Goal: Task Accomplishment & Management: Manage account settings

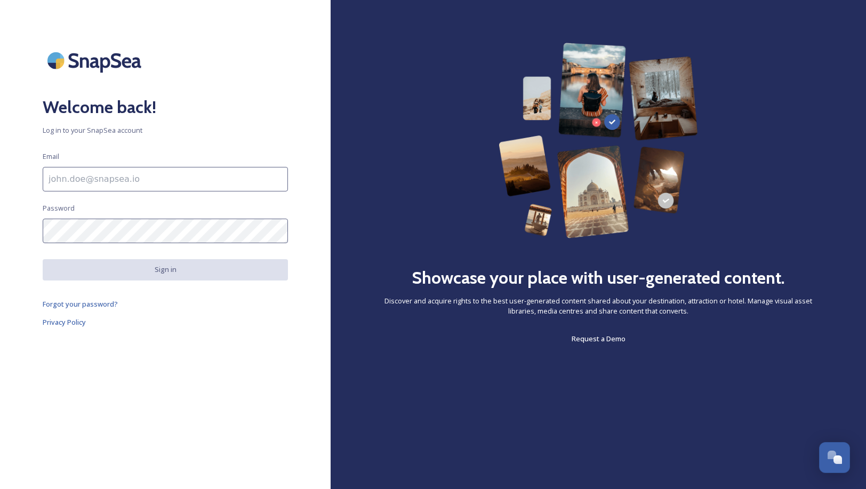
click at [156, 177] on input at bounding box center [165, 179] width 245 height 25
paste input "[EMAIL_ADDRESS][DOMAIN_NAME]"
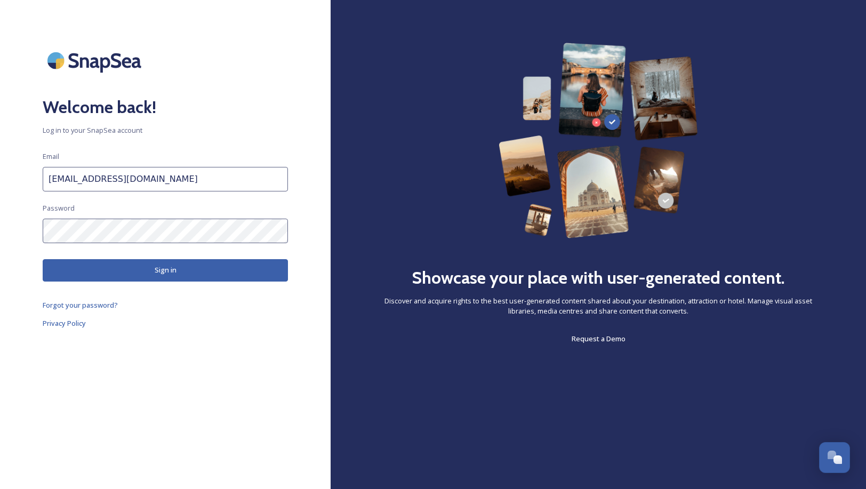
click at [149, 278] on button "Sign in" at bounding box center [165, 270] width 245 height 22
click at [181, 270] on button "Sign in" at bounding box center [165, 270] width 245 height 22
click at [181, 175] on input "[EMAIL_ADDRESS][DOMAIN_NAME]" at bounding box center [165, 179] width 245 height 25
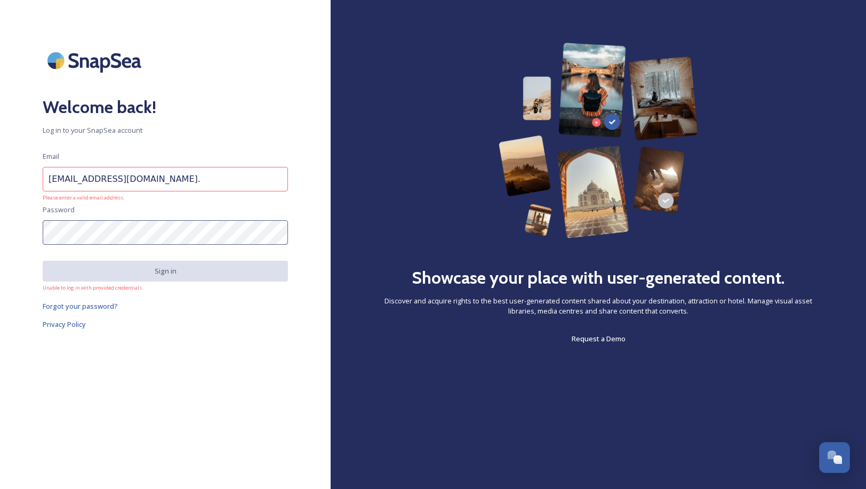
click at [180, 284] on span "Unable to log in with provided credentials." at bounding box center [165, 287] width 245 height 7
click at [163, 181] on input "[EMAIL_ADDRESS][DOMAIN_NAME]." at bounding box center [165, 179] width 245 height 25
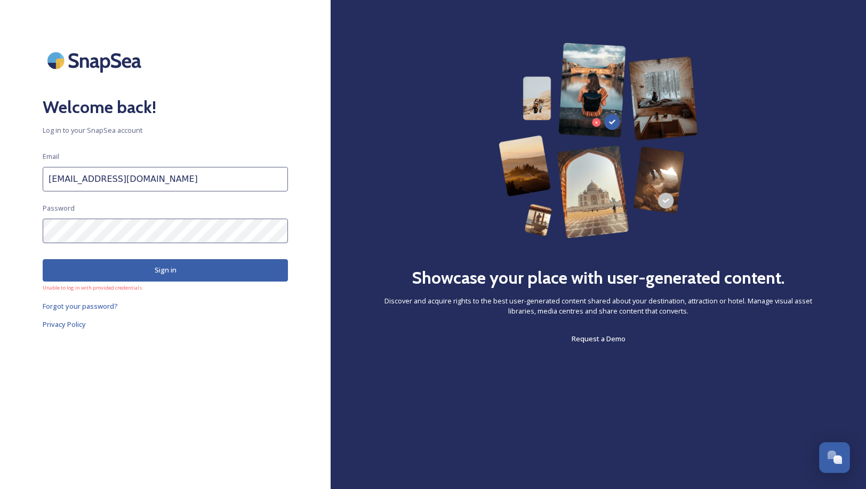
type input "[EMAIL_ADDRESS][DOMAIN_NAME]"
click at [822, 118] on div "Showcase your place with user-generated content. Discover and acquire rights to…" at bounding box center [598, 194] width 450 height 302
click at [166, 270] on button "Sign in" at bounding box center [165, 270] width 245 height 22
drag, startPoint x: 781, startPoint y: 167, endPoint x: 491, endPoint y: 197, distance: 291.6
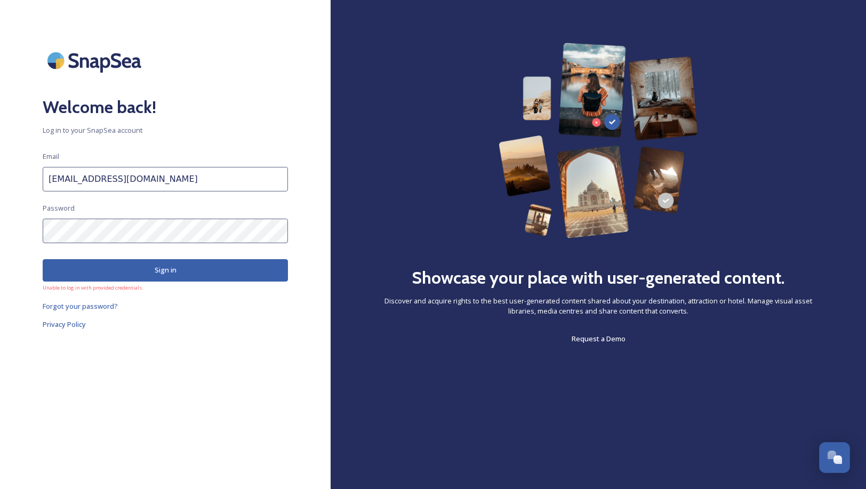
click at [781, 167] on div "Showcase your place with user-generated content. Discover and acquire rights to…" at bounding box center [598, 194] width 450 height 302
click at [1, 233] on div "Welcome back! Log in to your SnapSea account Email [EMAIL_ADDRESS][DOMAIN_NAME]…" at bounding box center [165, 245] width 331 height 404
click at [750, 176] on div "Showcase your place with user-generated content. Discover and acquire rights to…" at bounding box center [598, 194] width 450 height 302
click at [79, 281] on button "Sign in" at bounding box center [165, 270] width 245 height 22
drag, startPoint x: 108, startPoint y: 291, endPoint x: 30, endPoint y: 292, distance: 78.4
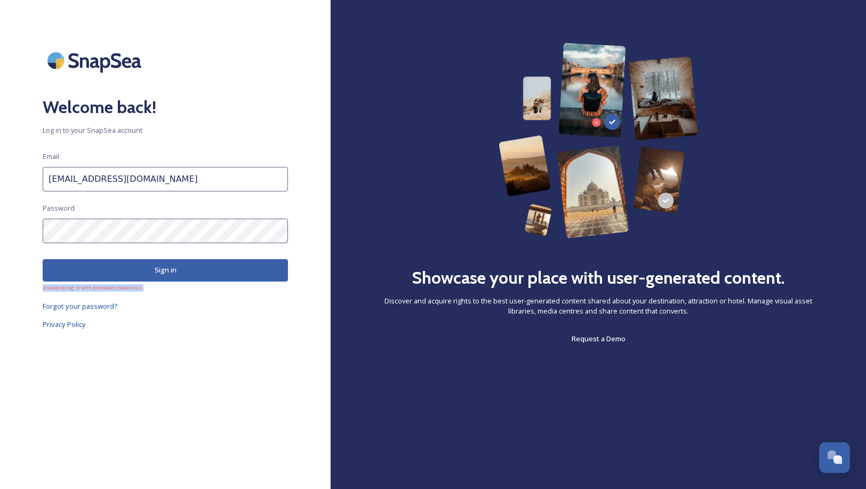
click at [30, 292] on div "Welcome back! Log in to your SnapSea account Email [EMAIL_ADDRESS][DOMAIN_NAME]…" at bounding box center [165, 245] width 331 height 404
copy span "Unable to log in with provided credentials."
click at [732, 160] on div "Showcase your place with user-generated content. Discover and acquire rights to…" at bounding box center [598, 194] width 450 height 302
click at [147, 271] on button "Sign in" at bounding box center [165, 270] width 245 height 22
drag, startPoint x: 765, startPoint y: 91, endPoint x: 757, endPoint y: 94, distance: 8.9
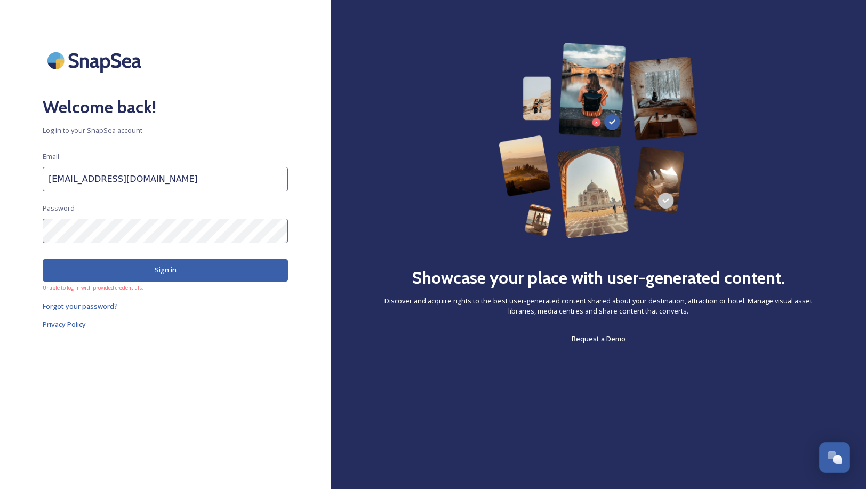
click at [765, 91] on div "Showcase your place with user-generated content. Discover and acquire rights to…" at bounding box center [598, 194] width 450 height 302
drag, startPoint x: 155, startPoint y: 181, endPoint x: -4, endPoint y: 180, distance: 158.9
click at [0, 180] on html "Welcome back! Log in to your SnapSea account Email [EMAIL_ADDRESS][DOMAIN_NAME]…" at bounding box center [433, 244] width 866 height 489
click at [197, 365] on div "Welcome back! Log in to your SnapSea account Email [EMAIL_ADDRESS][DOMAIN_NAME]…" at bounding box center [165, 245] width 331 height 404
click at [15, 228] on div "Welcome back! Log in to your SnapSea account Email [EMAIL_ADDRESS][DOMAIN_NAME]…" at bounding box center [165, 245] width 331 height 404
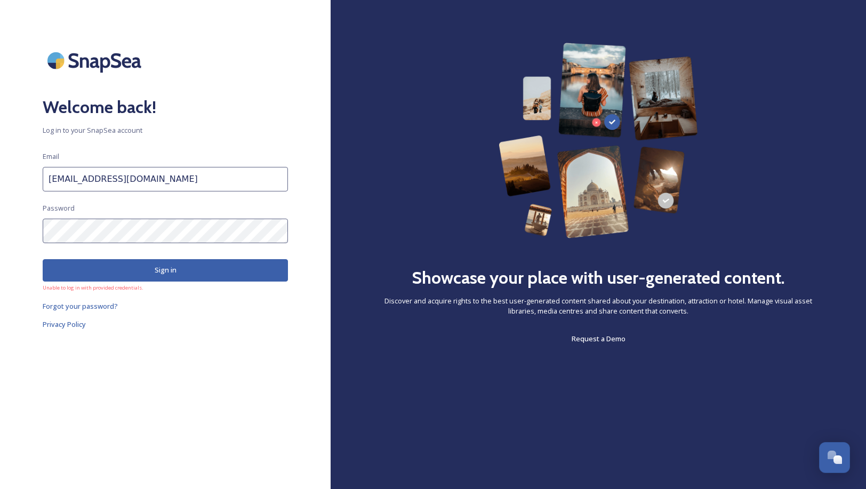
click at [177, 267] on button "Sign in" at bounding box center [165, 270] width 245 height 22
